Goal: Task Accomplishment & Management: Complete application form

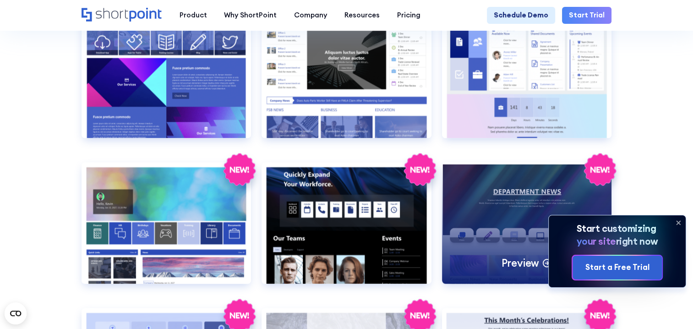
scroll to position [1329, 0]
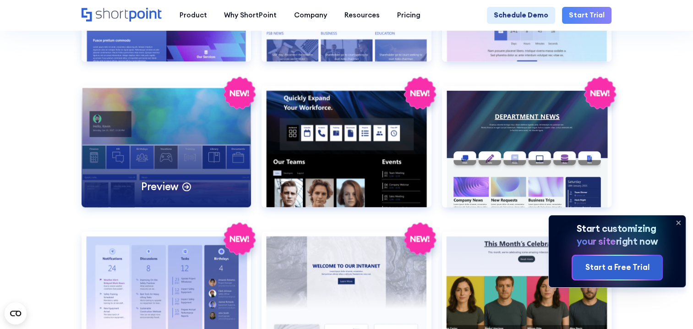
click at [231, 146] on div "Preview" at bounding box center [167, 146] width 170 height 121
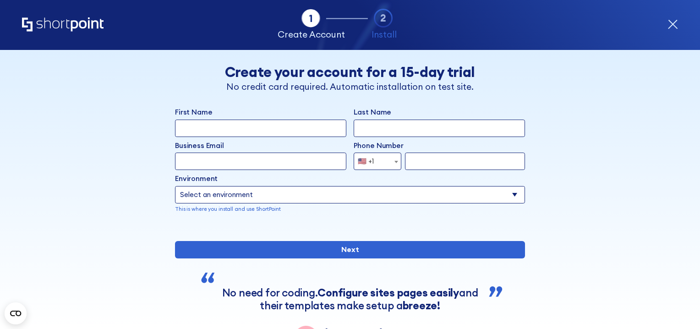
click at [323, 127] on input "First Name" at bounding box center [260, 128] width 171 height 17
type input "Jessica"
type input "Knell"
select select "+1"
type input "16039787240"
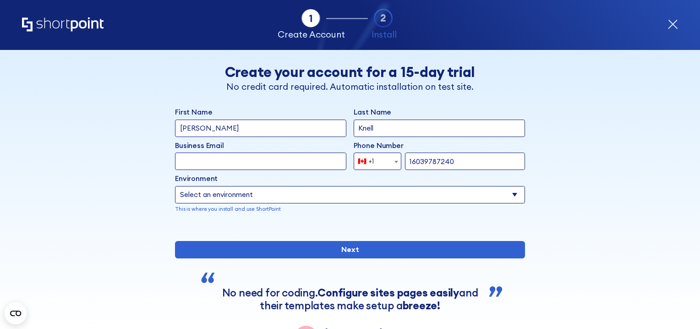
click at [291, 167] on input "Business Email" at bounding box center [260, 161] width 171 height 17
type input "jknell@gobeacon.com"
click at [304, 193] on select "Select an environment Microsoft 365 SharePoint Online SharePoint 2019 (On-Premi…" at bounding box center [350, 194] width 350 height 17
select select "Microsoft 365"
click at [175, 186] on select "Select an environment Microsoft 365 SharePoint Online SharePoint 2019 (On-Premi…" at bounding box center [350, 194] width 350 height 17
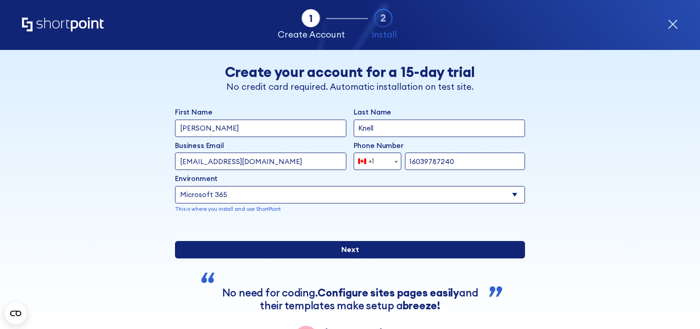
click at [369, 259] on input "Next" at bounding box center [350, 249] width 350 height 17
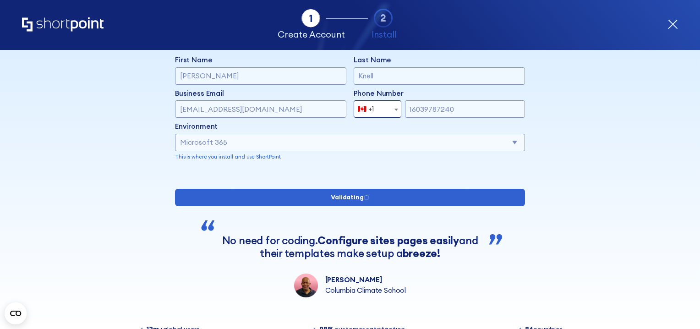
scroll to position [92, 0]
